Goal: Information Seeking & Learning: Check status

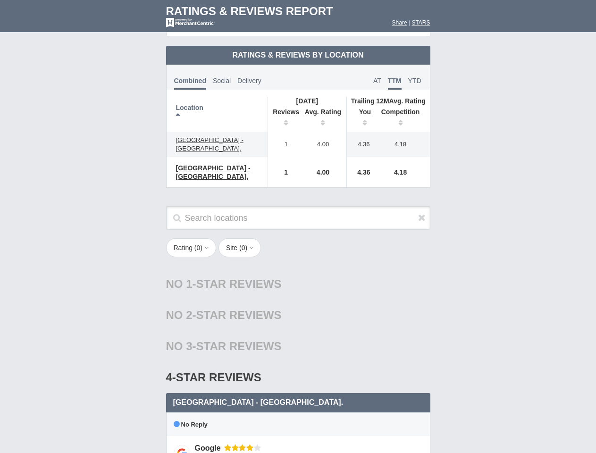
scroll to position [457, 0]
click at [298, 226] on div "Search locations" at bounding box center [298, 222] width 283 height 33
click at [217, 106] on th "Location" at bounding box center [217, 114] width 101 height 35
click at [284, 110] on th "Reviews" at bounding box center [284, 118] width 32 height 26
click at [323, 110] on th "Avg. Rating" at bounding box center [323, 118] width 47 height 26
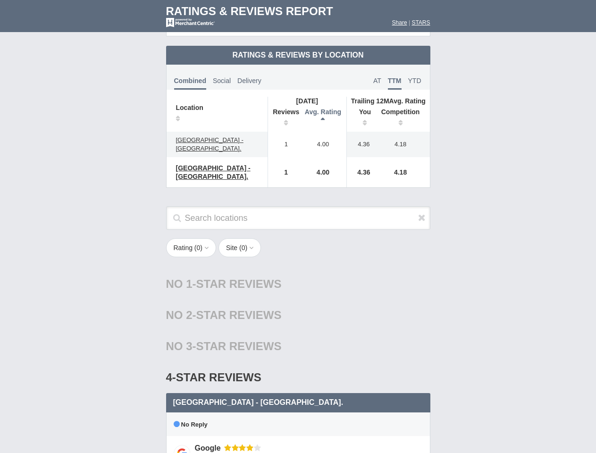
click at [361, 110] on th "You" at bounding box center [361, 118] width 29 height 26
click at [403, 110] on th "Competition" at bounding box center [403, 118] width 54 height 26
click at [298, 322] on div "No 2-Star Reviews 2 star" at bounding box center [298, 315] width 264 height 31
click at [422, 213] on icon at bounding box center [422, 217] width 8 height 9
click at [192, 240] on button "Rating ( 0 )" at bounding box center [191, 247] width 50 height 19
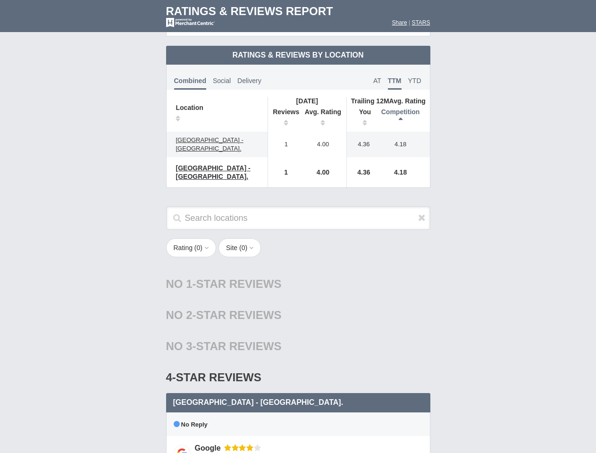
click at [243, 240] on button "Site ( 0 )" at bounding box center [239, 247] width 42 height 19
